Goal: Task Accomplishment & Management: Complete application form

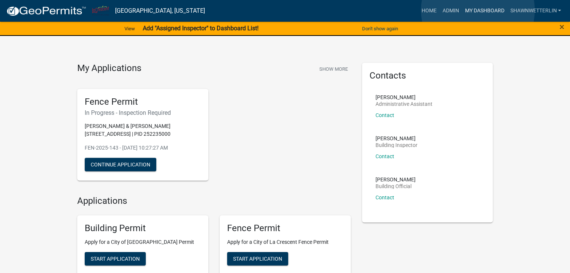
click at [478, 10] on link "My Dashboard" at bounding box center [483, 11] width 45 height 14
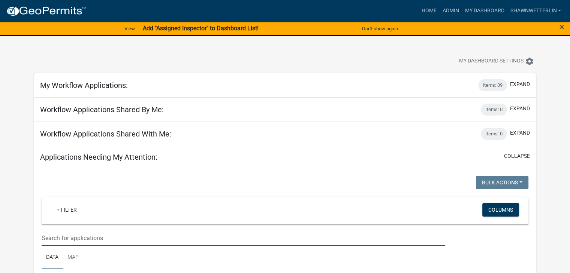
click at [67, 234] on input "text" at bounding box center [243, 238] width 403 height 15
type input "n"
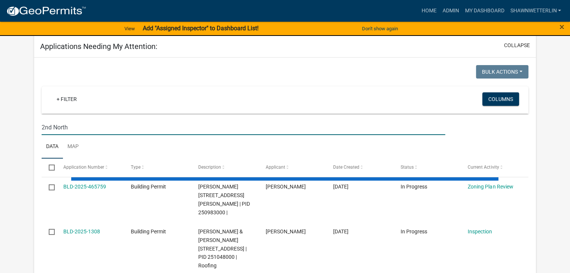
scroll to position [112, 0]
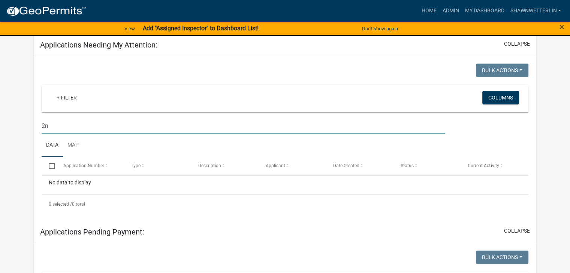
type input "2"
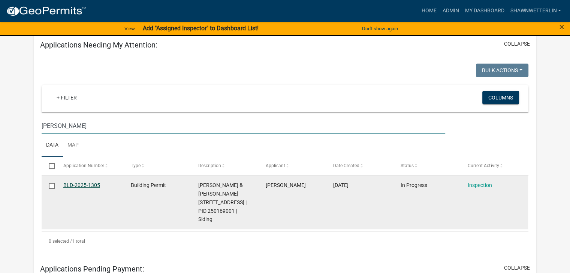
type input "Shane"
click at [84, 186] on link "BLD-2025-1305" at bounding box center [81, 185] width 37 height 6
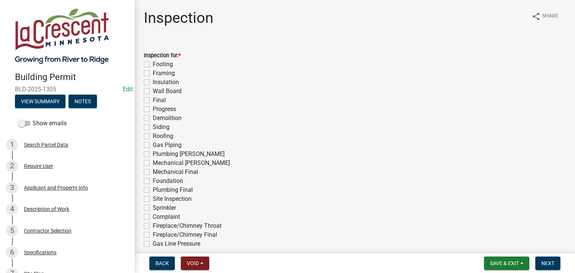
click at [153, 109] on label "Progress" at bounding box center [164, 109] width 23 height 9
click at [153, 109] on input "Progress" at bounding box center [155, 107] width 5 height 5
checkbox input "true"
checkbox input "false"
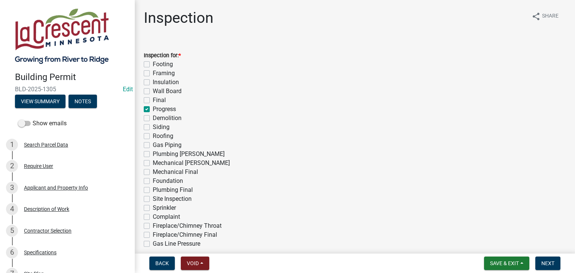
checkbox input "false"
checkbox input "true"
checkbox input "false"
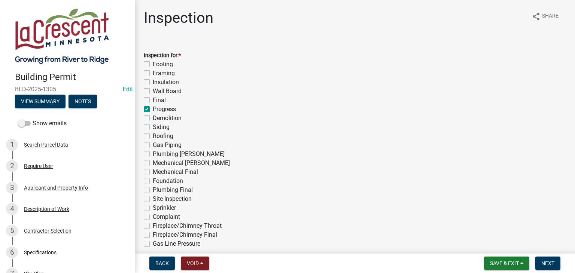
checkbox input "false"
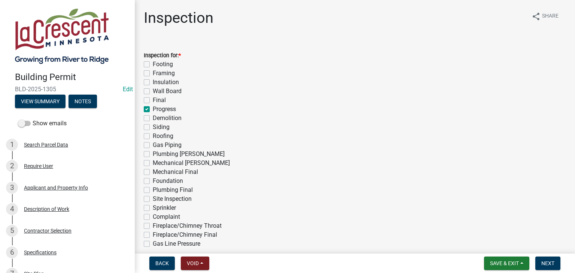
checkbox input "false"
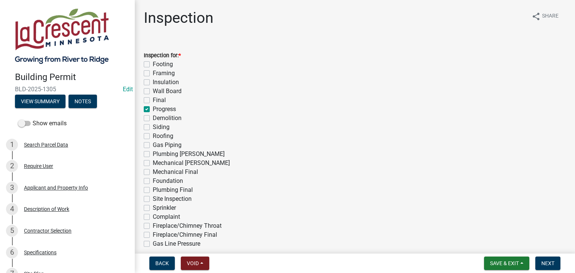
checkbox input "false"
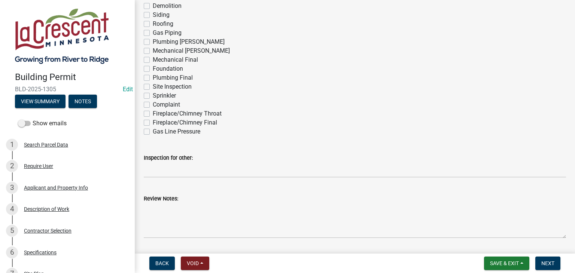
scroll to position [187, 0]
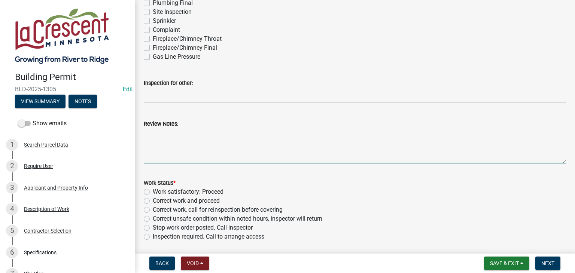
click at [178, 131] on textarea "Review Notes:" at bounding box center [355, 145] width 423 height 35
type textarea "E"
type textarea "H"
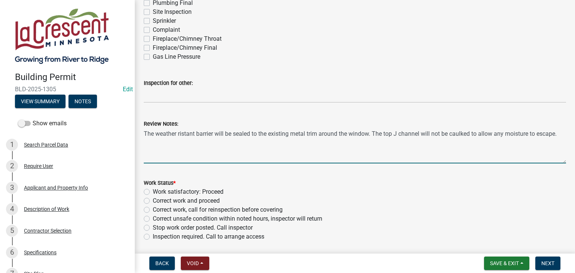
drag, startPoint x: 183, startPoint y: 136, endPoint x: 164, endPoint y: 152, distance: 24.4
click at [164, 152] on textarea "The weather ristant barrier will be sealed to the existing metal trim around th…" at bounding box center [355, 145] width 423 height 35
click at [182, 134] on textarea "The weather ristant barrier will be sealed to the existing metal trim around th…" at bounding box center [355, 145] width 423 height 35
click at [185, 148] on textarea "The weather resistant barrier will be sealed to the existing metal trim around …" at bounding box center [355, 145] width 423 height 35
click at [144, 133] on textarea "The weather resistant barrier will be sealed to the existing metal trim around …" at bounding box center [355, 145] width 423 height 35
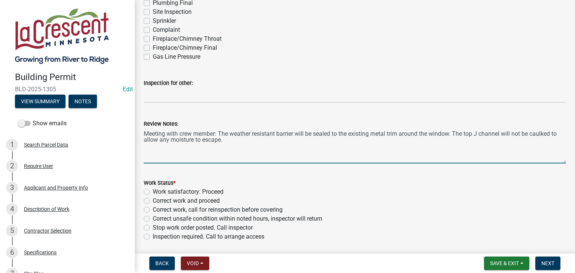
click at [373, 136] on textarea "Meeting with crew member: The weather resistant barrier will be sealed to the e…" at bounding box center [355, 145] width 423 height 35
click at [253, 143] on textarea "Meeting with crew member: The weather resistant barrier will be sealed to the e…" at bounding box center [355, 145] width 423 height 35
type textarea "Meeting with crew member: The weather resistant barrier will be sealed to the e…"
drag, startPoint x: 355, startPoint y: 140, endPoint x: 142, endPoint y: 136, distance: 213.2
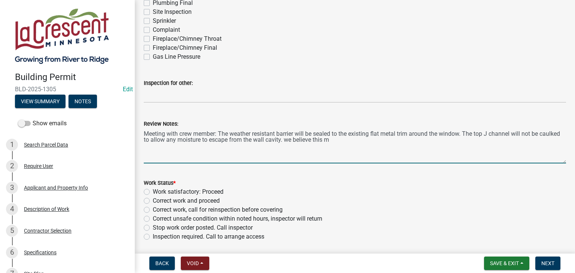
click at [142, 136] on div "Review Notes: Meeting with crew member: The weather resistant barrier will be s…" at bounding box center [355, 136] width 434 height 55
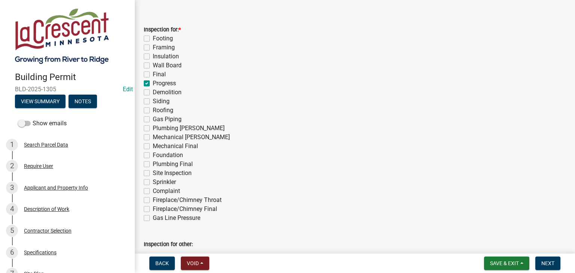
scroll to position [0, 0]
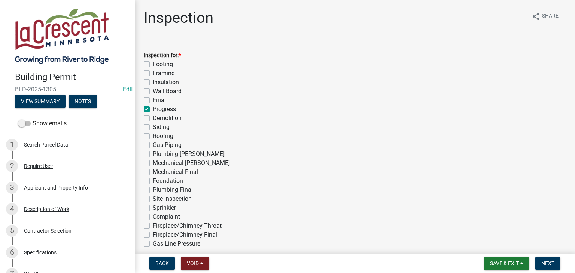
click at [153, 109] on label "Progress" at bounding box center [164, 109] width 23 height 9
click at [153, 109] on input "Progress" at bounding box center [155, 107] width 5 height 5
checkbox input "false"
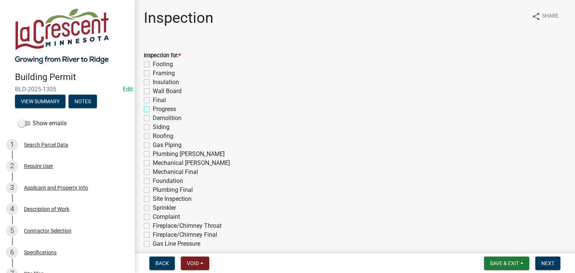
checkbox input "false"
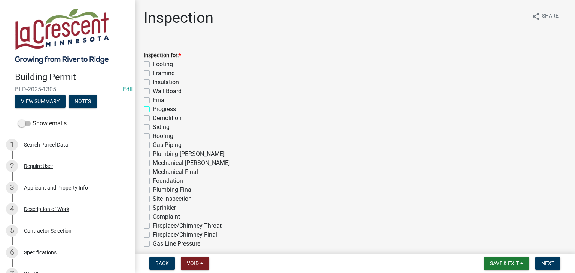
checkbox input "false"
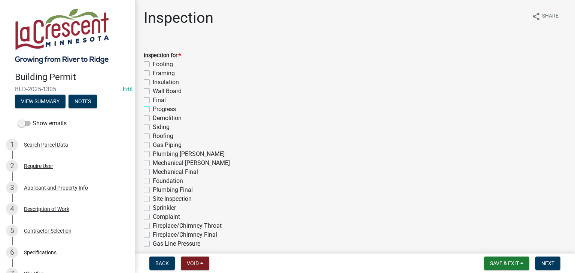
checkbox input "false"
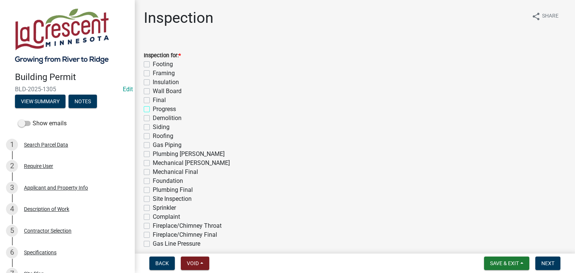
checkbox input "false"
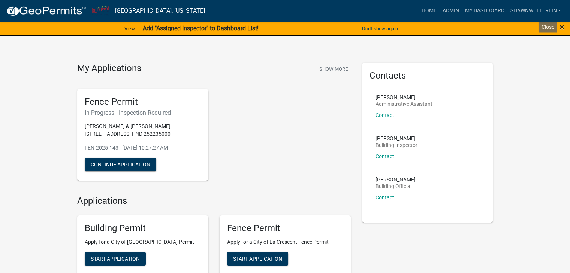
click at [561, 26] on span "×" at bounding box center [561, 27] width 5 height 10
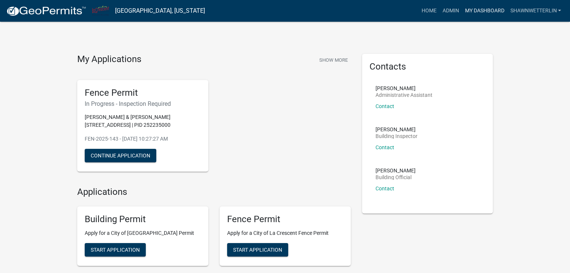
click at [491, 9] on link "My Dashboard" at bounding box center [483, 11] width 45 height 14
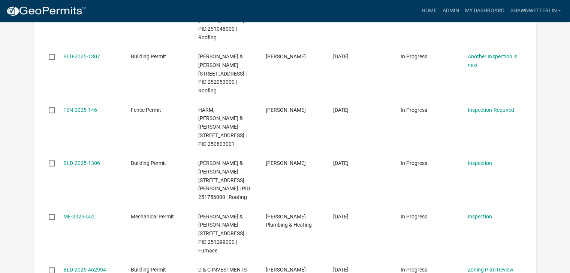
scroll to position [325, 0]
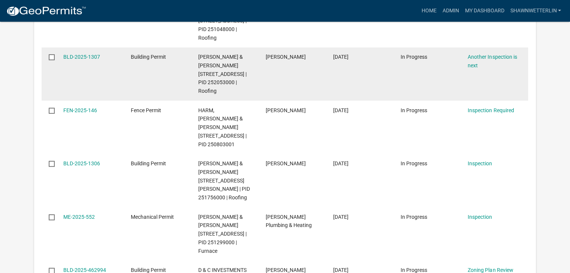
click at [66, 83] on datatable-body-cell "BLD-2025-1307" at bounding box center [89, 75] width 67 height 54
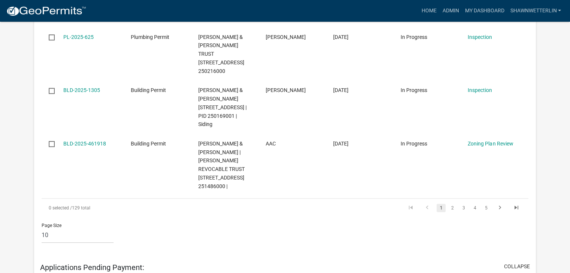
scroll to position [625, 0]
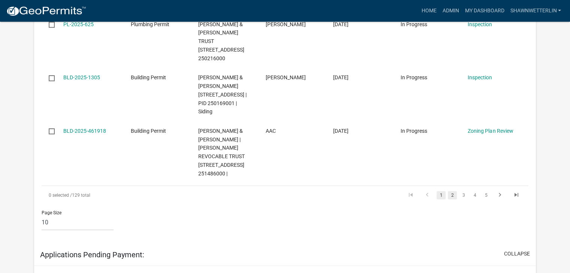
click at [452, 194] on link "2" at bounding box center [452, 195] width 9 height 8
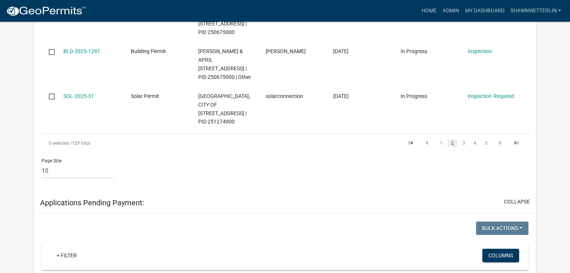
scroll to position [596, 0]
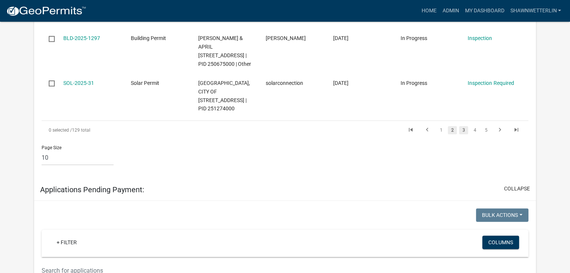
click at [463, 134] on link "3" at bounding box center [463, 130] width 9 height 8
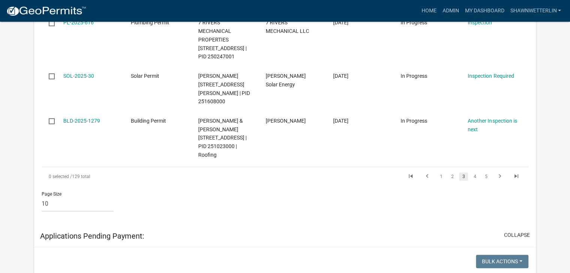
scroll to position [579, 0]
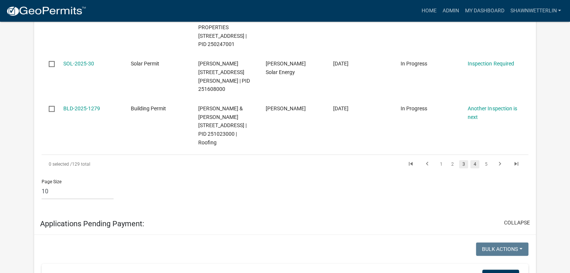
click at [476, 169] on link "4" at bounding box center [474, 164] width 9 height 8
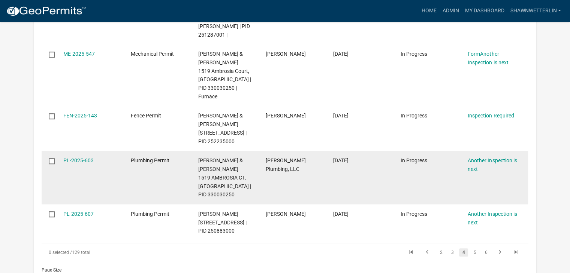
scroll to position [579, 0]
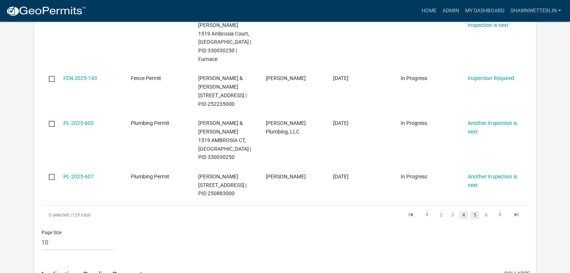
click at [475, 215] on link "5" at bounding box center [474, 215] width 9 height 8
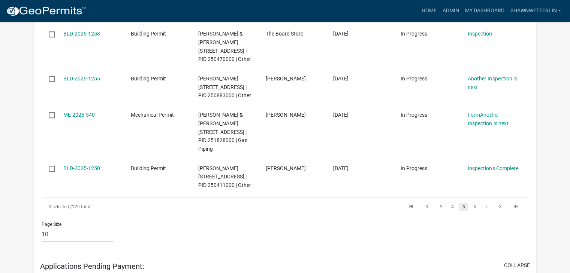
scroll to position [605, 0]
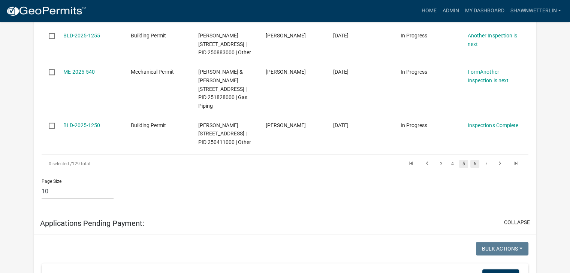
click at [474, 168] on link "6" at bounding box center [474, 164] width 9 height 8
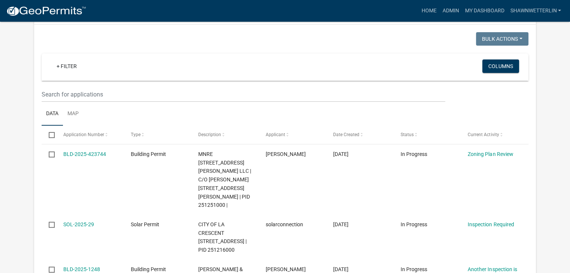
scroll to position [118, 0]
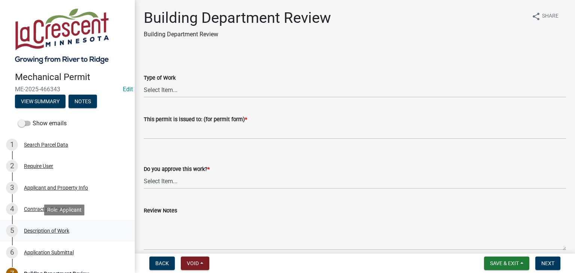
click at [51, 231] on div "Description of Work" at bounding box center [46, 230] width 45 height 5
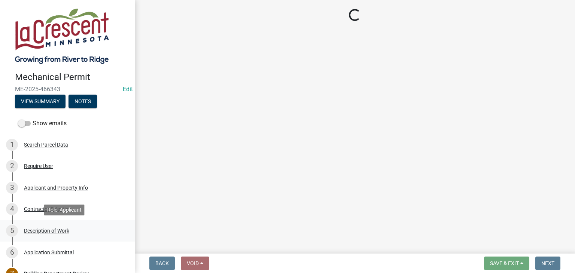
select select "ba376bc7-491f-4e2f-afbb-da92a65d87cf"
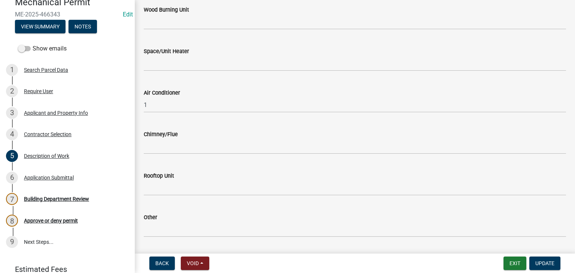
scroll to position [1011, 0]
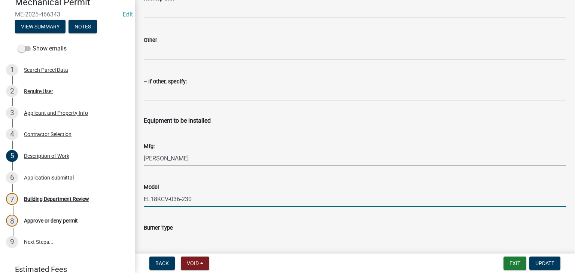
drag, startPoint x: 193, startPoint y: 199, endPoint x: 145, endPoint y: 200, distance: 48.7
click at [145, 200] on input "EL18KCV-036-230" at bounding box center [355, 199] width 423 height 15
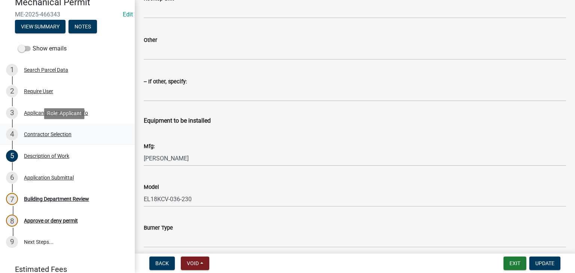
click at [43, 135] on div "Contractor Selection" at bounding box center [48, 134] width 48 height 5
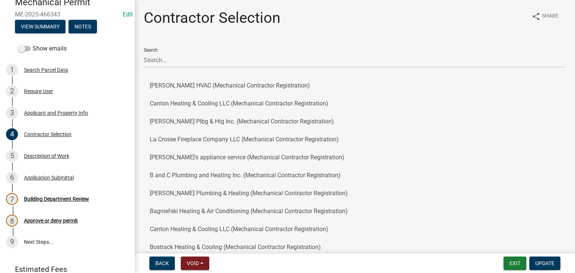
scroll to position [145, 0]
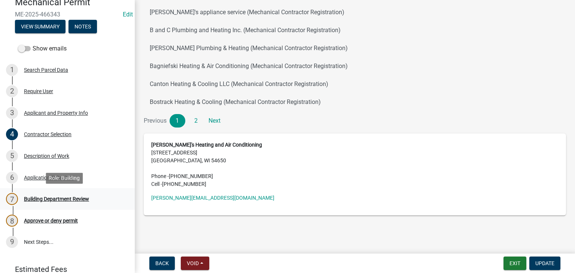
click at [36, 199] on div "Building Department Review" at bounding box center [56, 199] width 65 height 5
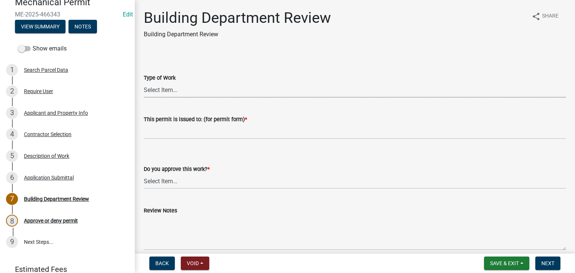
click at [168, 90] on select "Select Item... Furnace Gas Piping Other" at bounding box center [355, 89] width 423 height 15
click at [144, 82] on select "Select Item... Furnace Gas Piping Other" at bounding box center [355, 89] width 423 height 15
select select "48552304-78ea-4427-a254-a557f5cf7936"
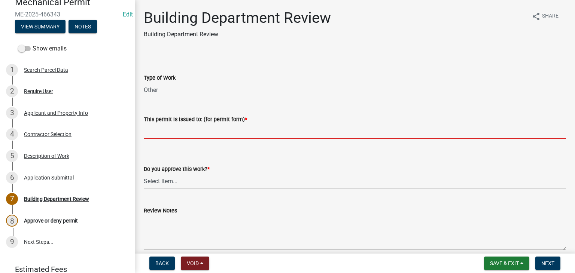
click at [157, 131] on input "This permit is issued to: (for permit form) *" at bounding box center [355, 131] width 423 height 15
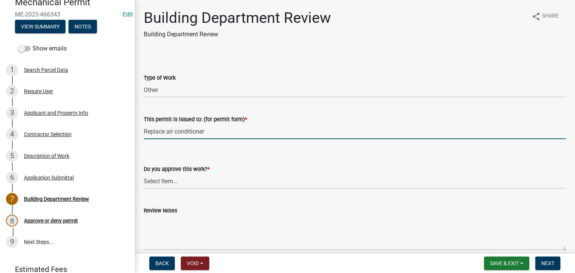
type input "Replace air conditioner"
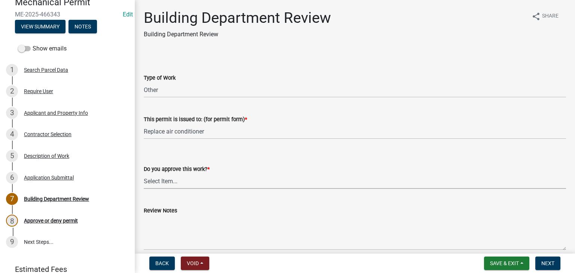
click at [166, 184] on select "Select Item... Yes No" at bounding box center [355, 181] width 423 height 15
click at [144, 174] on select "Select Item... Yes No" at bounding box center [355, 181] width 423 height 15
select select "37378350-7d0d-477f-82ec-8efafc5a58ee"
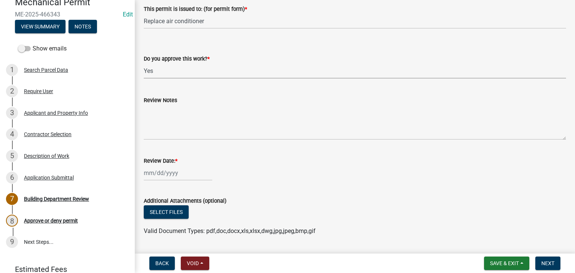
scroll to position [112, 0]
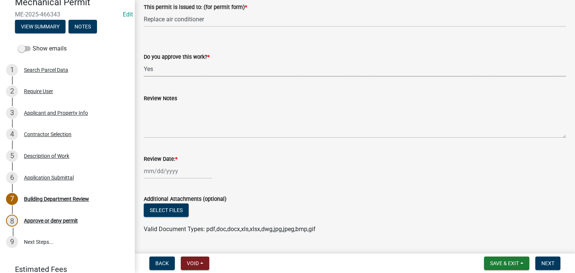
click at [174, 171] on div at bounding box center [178, 171] width 69 height 15
select select "8"
select select "2025"
click at [163, 131] on div "19" at bounding box center [163, 131] width 12 height 12
type input "08/19/2025"
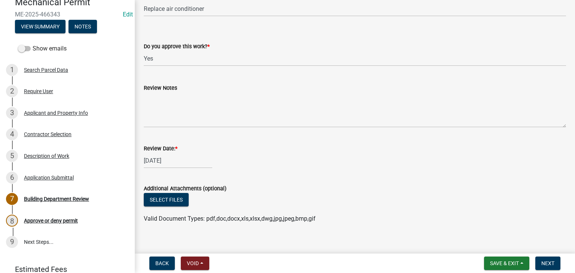
scroll to position [131, 0]
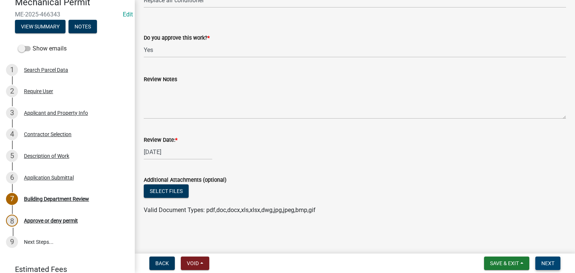
click at [550, 261] on span "Next" at bounding box center [548, 264] width 13 height 6
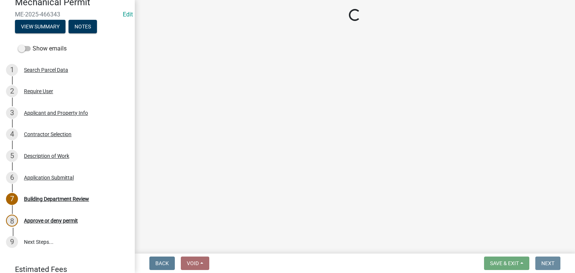
scroll to position [0, 0]
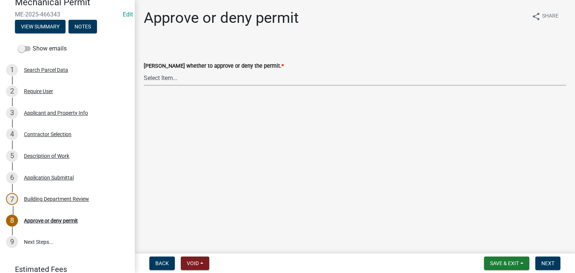
click at [165, 74] on select "Select Item... Approve Deny" at bounding box center [355, 77] width 423 height 15
click at [144, 70] on select "Select Item... Approve Deny" at bounding box center [355, 77] width 423 height 15
select select "88bf7e0c-75ff-4597-a627-4d225f4524a2"
click at [552, 258] on button "Next" at bounding box center [548, 263] width 25 height 13
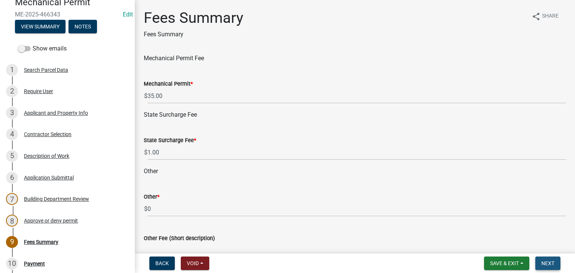
click at [553, 261] on span "Next" at bounding box center [548, 264] width 13 height 6
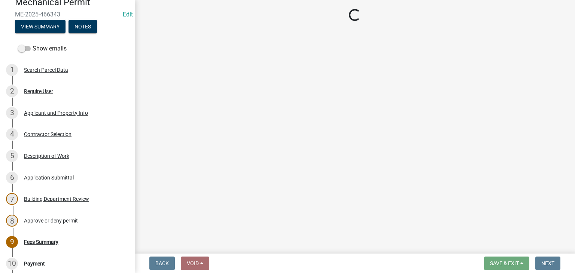
select select "3: 3"
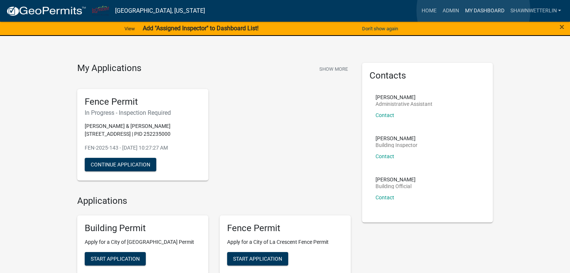
click at [473, 10] on link "My Dashboard" at bounding box center [483, 11] width 45 height 14
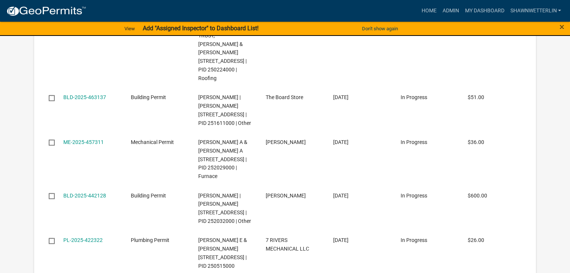
scroll to position [1074, 0]
